Goal: Task Accomplishment & Management: Manage account settings

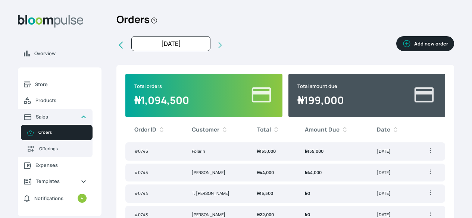
scroll to position [30, 0]
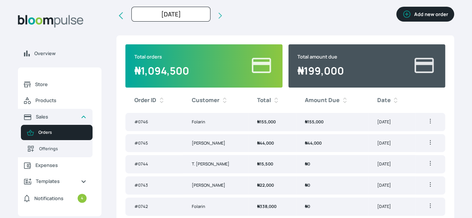
click at [430, 124] on icon "button" at bounding box center [430, 121] width 1 height 4
click at [324, 125] on span "₦ 155,000" at bounding box center [314, 122] width 19 height 6
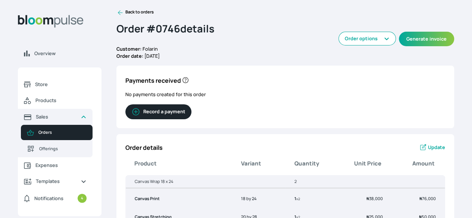
click at [192, 118] on button "Record a payment" at bounding box center [158, 112] width 66 height 15
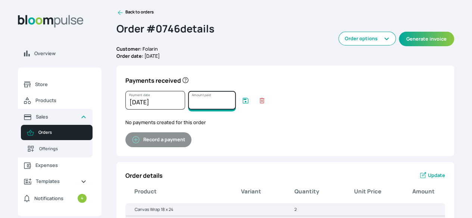
click at [236, 108] on input "Amount paid" at bounding box center [212, 100] width 48 height 19
type input "155000"
click at [249, 103] on icon "submit" at bounding box center [246, 101] width 6 height 6
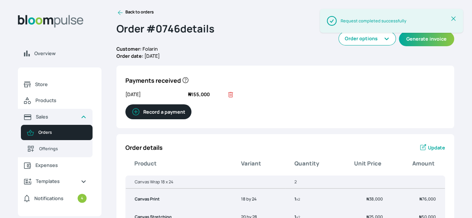
click at [325, 152] on div "Order details Update" at bounding box center [285, 147] width 320 height 9
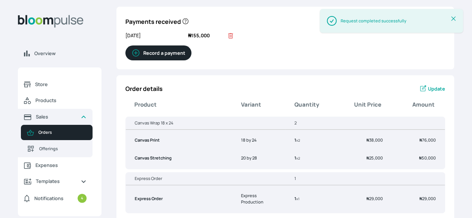
scroll to position [62, 0]
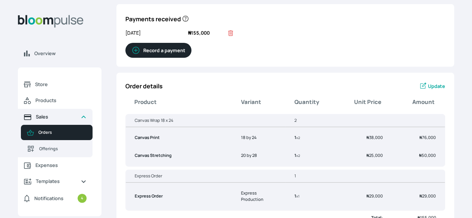
click at [75, 121] on span "Sales" at bounding box center [55, 117] width 39 height 7
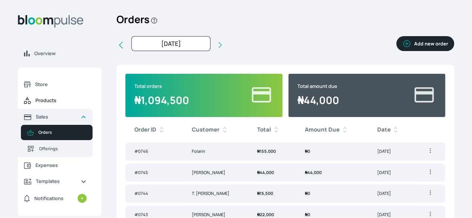
click at [87, 104] on span "Products" at bounding box center [60, 100] width 51 height 7
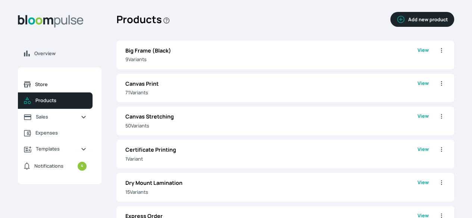
click at [93, 93] on link "Store" at bounding box center [55, 85] width 75 height 16
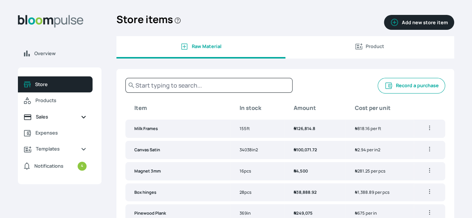
click at [75, 121] on span "Sales" at bounding box center [55, 117] width 39 height 7
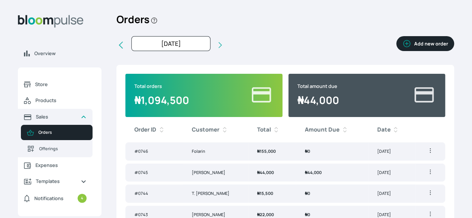
click at [427, 155] on icon "button" at bounding box center [430, 150] width 7 height 7
click at [434, 152] on div "Overview Store Products Sales Orders Offerings Expenses Templates Notifications…" at bounding box center [236, 109] width 472 height 218
click at [379, 161] on td "[DATE]" at bounding box center [391, 152] width 47 height 18
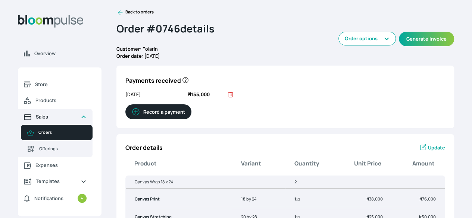
click at [75, 121] on span "Sales" at bounding box center [55, 117] width 39 height 7
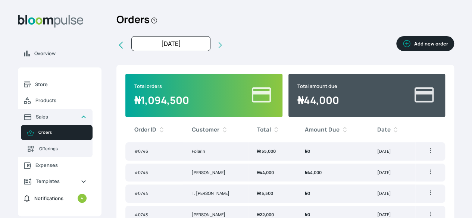
click at [63, 202] on span "Notifications" at bounding box center [48, 198] width 29 height 7
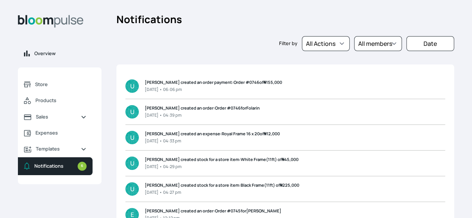
click at [87, 57] on span "Overview" at bounding box center [64, 53] width 61 height 7
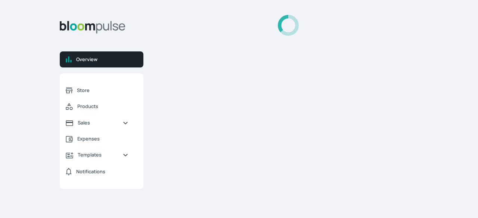
select select "2025"
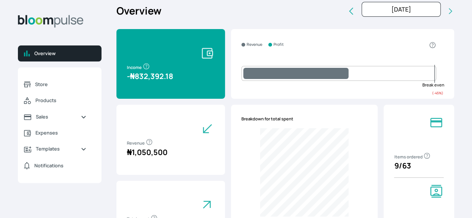
scroll to position [7, 0]
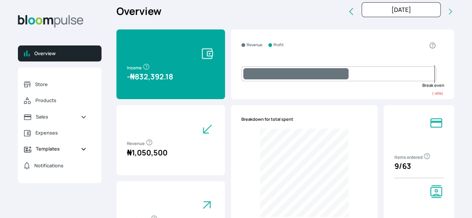
click at [75, 153] on span "Templates" at bounding box center [55, 149] width 39 height 7
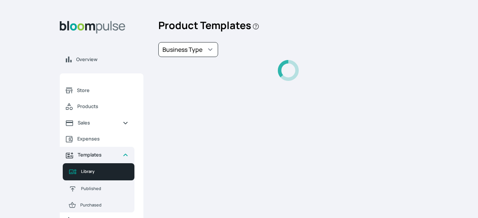
select select "PhotoPrints"
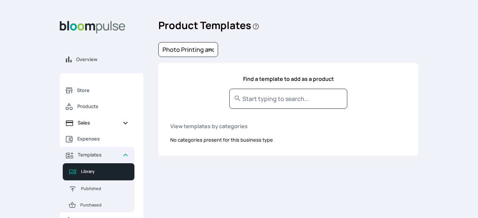
click at [99, 123] on span "Sales" at bounding box center [97, 122] width 39 height 7
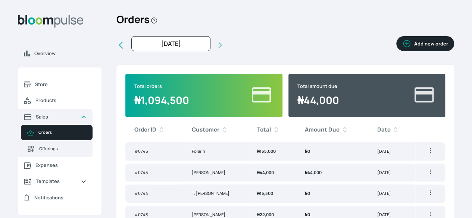
click at [276, 154] on span "₦ 155,000" at bounding box center [266, 152] width 19 height 6
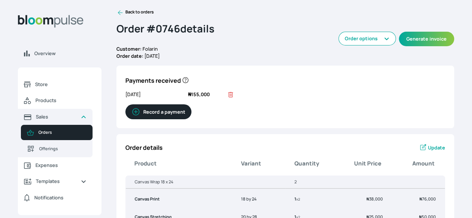
scroll to position [217, 0]
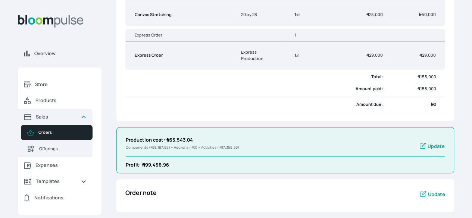
click at [428, 146] on span "Update" at bounding box center [436, 146] width 17 height 7
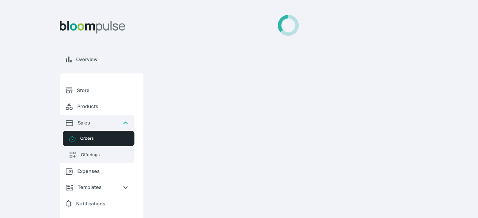
select select "MILLILITER"
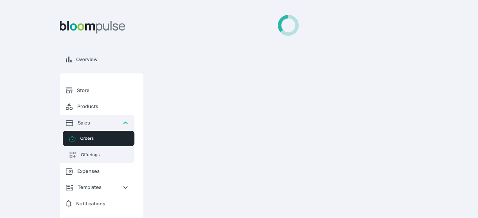
select select "MILLILITER"
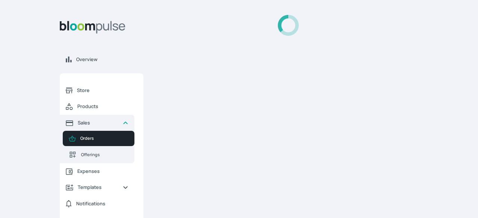
select select "MILLILITER"
select select "SQUARE_INCH"
select select "MILLILITER"
select select "SQUARE_INCH"
select select "INCH"
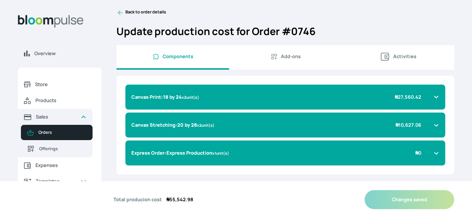
click at [199, 100] on span "Canvas Print : 18 by 24 x 2 unit(s)" at bounding box center [165, 97] width 68 height 7
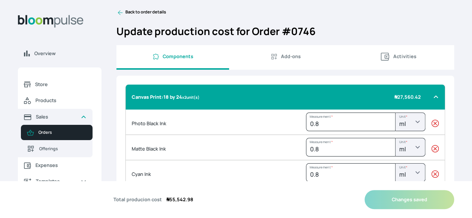
click at [200, 100] on span "Canvas Print : 18 by 24 x 2 unit(s)" at bounding box center [166, 97] width 68 height 7
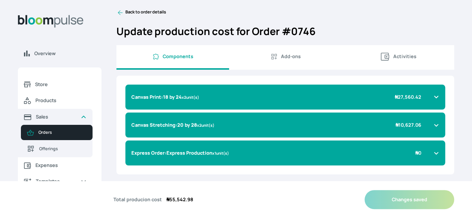
click at [297, 67] on button "Add-ons" at bounding box center [285, 57] width 113 height 25
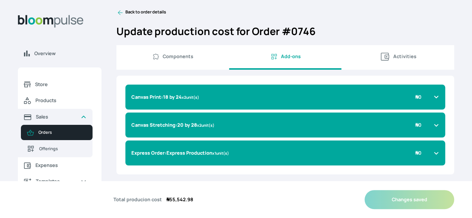
click at [290, 99] on div "Canvas Print : 18 by 24 x 2 unit(s) ₦ 0" at bounding box center [280, 97] width 299 height 7
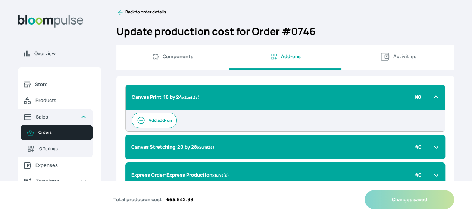
click at [177, 119] on button "Add add-on" at bounding box center [154, 121] width 45 height 16
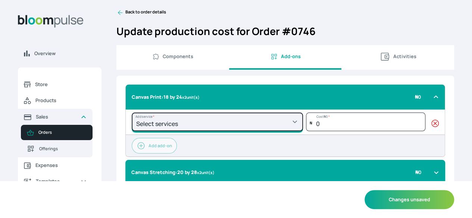
click at [252, 127] on select "Select services Photo wood External Print External Framing External Joining Bac…" at bounding box center [217, 122] width 171 height 19
select select "d4e24045-32ec-4cd6-9d62-f694a12d02ff"
click at [173, 118] on select "Select services Photo wood External Print External Framing External Joining Bac…" at bounding box center [217, 122] width 171 height 19
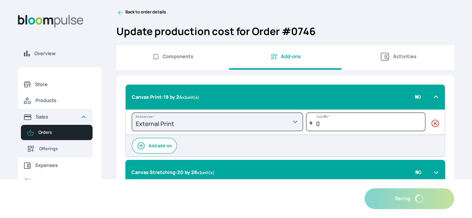
click at [177, 153] on button "Add add-on" at bounding box center [154, 146] width 45 height 16
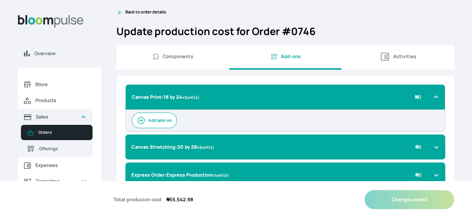
click at [193, 60] on span "Components" at bounding box center [178, 56] width 31 height 7
select select "MILLILITER"
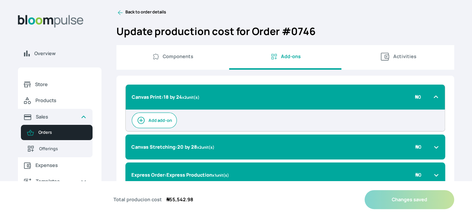
select select "MILLILITER"
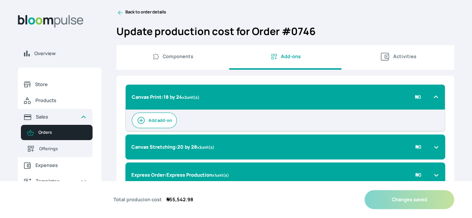
select select "MILLILITER"
select select "SQUARE_INCH"
select select "MILLILITER"
select select "SQUARE_INCH"
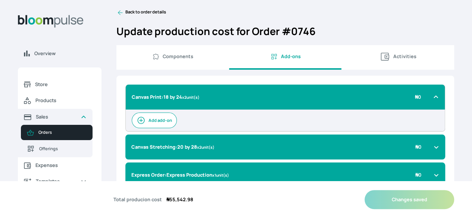
select select "INCH"
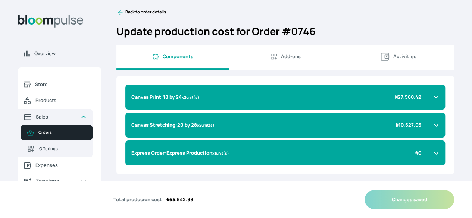
click at [182, 100] on b "Canvas Print : 18 by 24" at bounding box center [156, 97] width 50 height 7
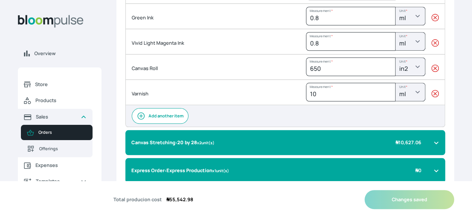
scroll to position [335, 0]
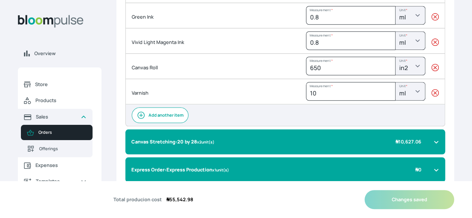
click at [432, 97] on icon "button" at bounding box center [435, 93] width 7 height 7
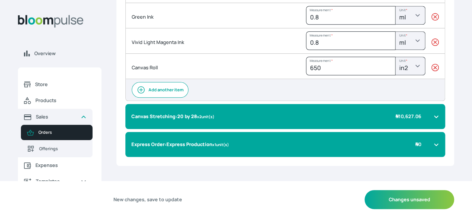
click at [432, 72] on icon "button" at bounding box center [435, 67] width 7 height 7
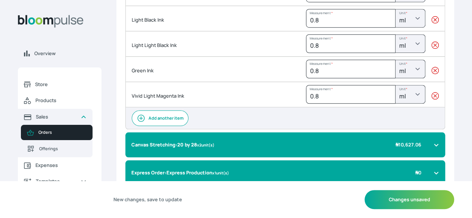
scroll to position [281, 0]
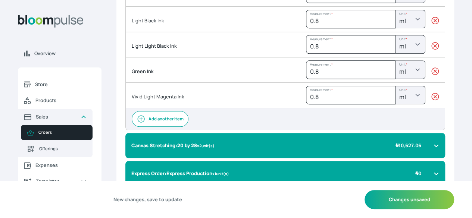
click at [432, 100] on icon "button" at bounding box center [435, 96] width 7 height 7
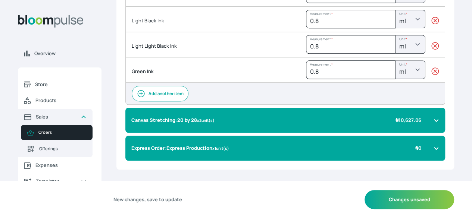
click at [432, 75] on icon "button" at bounding box center [435, 71] width 7 height 7
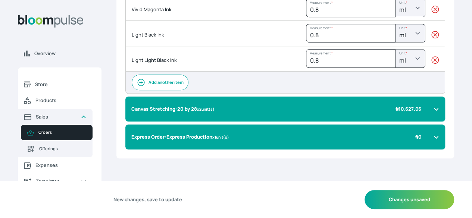
click at [432, 57] on icon "button" at bounding box center [435, 59] width 7 height 7
click at [432, 61] on icon "button" at bounding box center [435, 60] width 7 height 7
click at [432, 37] on icon "button" at bounding box center [435, 34] width 7 height 7
click at [432, 61] on icon "button" at bounding box center [435, 59] width 7 height 7
click at [432, 36] on icon "button" at bounding box center [435, 34] width 7 height 7
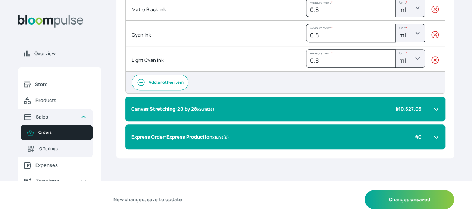
click at [432, 64] on icon "button" at bounding box center [435, 60] width 7 height 7
click at [432, 36] on icon "button" at bounding box center [435, 34] width 7 height 7
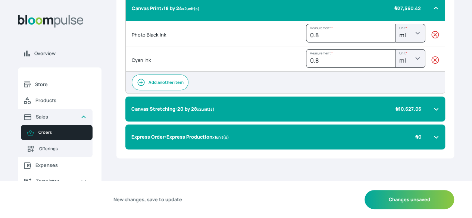
click at [432, 35] on icon "button" at bounding box center [435, 34] width 7 height 7
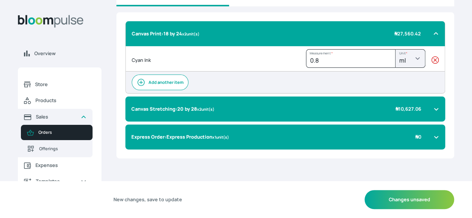
click at [432, 59] on icon "button" at bounding box center [435, 59] width 7 height 7
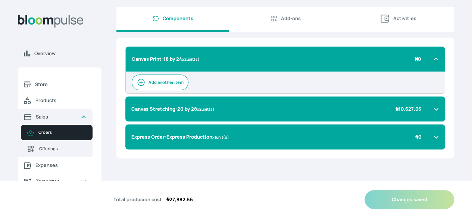
click at [279, 20] on span "Add-ons" at bounding box center [285, 18] width 101 height 7
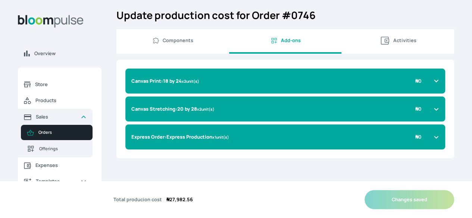
click at [311, 78] on div "Canvas Print : 18 by 24 x 2 unit(s) ₦ 0" at bounding box center [280, 81] width 299 height 7
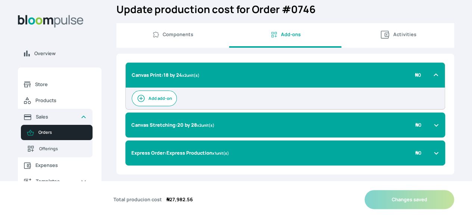
click at [200, 78] on small "x 2 unit(s)" at bounding box center [191, 75] width 18 height 5
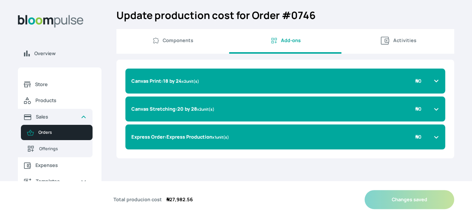
click at [199, 83] on small "x 2 unit(s)" at bounding box center [191, 81] width 18 height 5
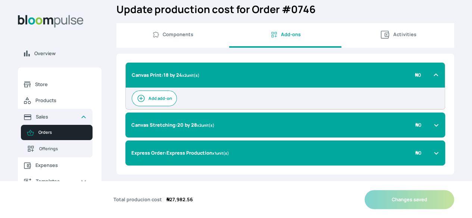
click at [177, 106] on button "Add add-on" at bounding box center [154, 99] width 45 height 16
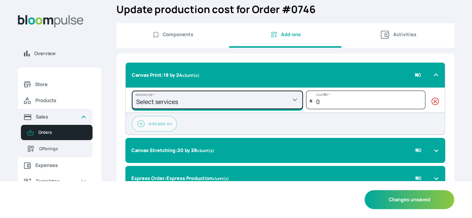
click at [272, 105] on select "Select services Photo wood External Print External Framing External Joining Bac…" at bounding box center [217, 100] width 171 height 19
select select "d4e24045-32ec-4cd6-9d62-f694a12d02ff"
click at [173, 96] on select "Select services Photo wood External Print External Framing External Joining Bac…" at bounding box center [217, 100] width 171 height 19
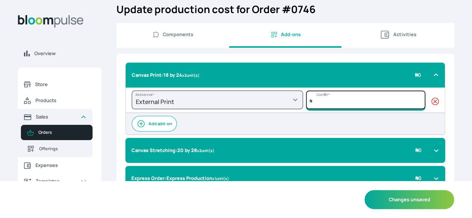
click at [306, 108] on input "number" at bounding box center [365, 100] width 119 height 19
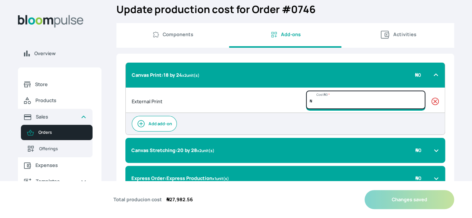
click at [306, 109] on input "number" at bounding box center [365, 100] width 119 height 19
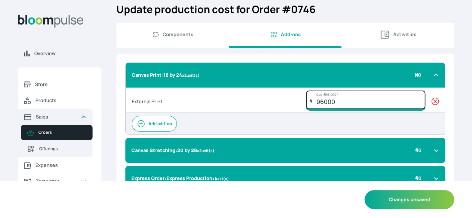
type input "96000"
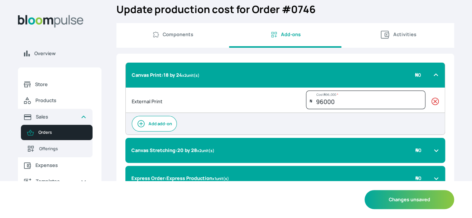
click at [391, 76] on div "Canvas Print : 18 by 24 x 2 unit(s) ₦ 0" at bounding box center [285, 75] width 320 height 25
